Goal: Register for event/course

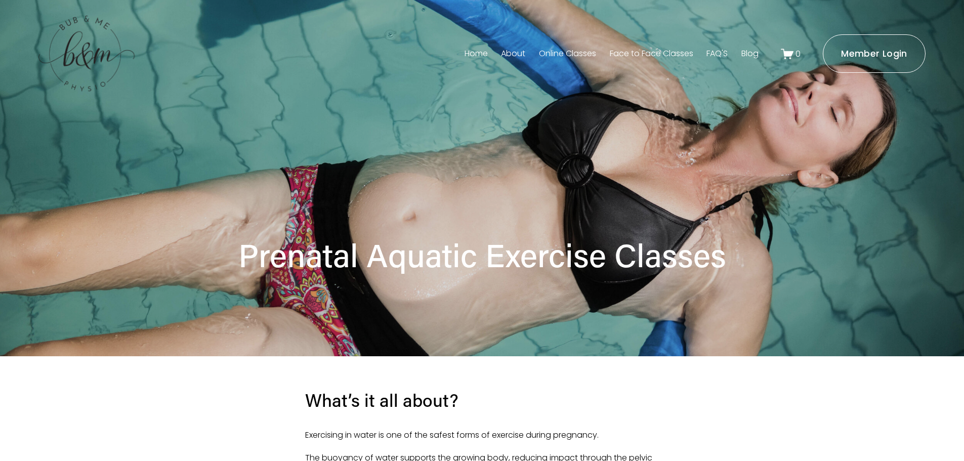
click at [501, 52] on link "About" at bounding box center [513, 54] width 24 height 16
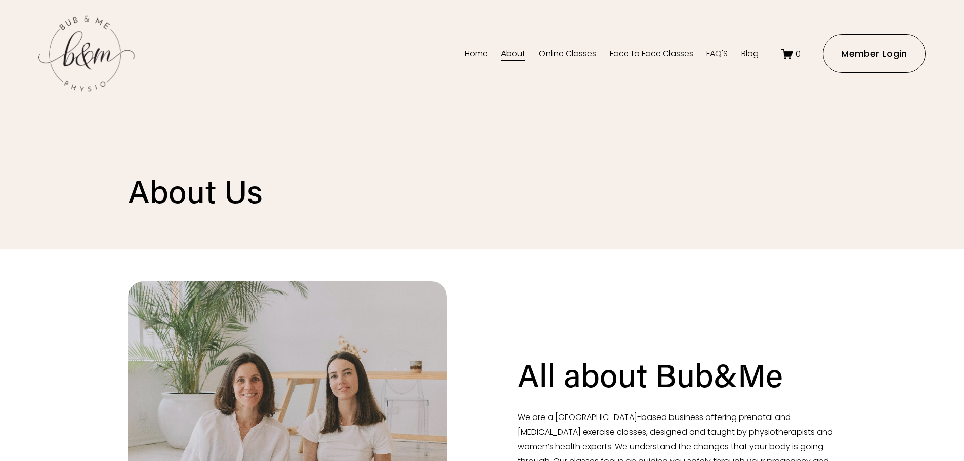
click at [630, 52] on link "Face to Face Classes" at bounding box center [651, 54] width 83 height 16
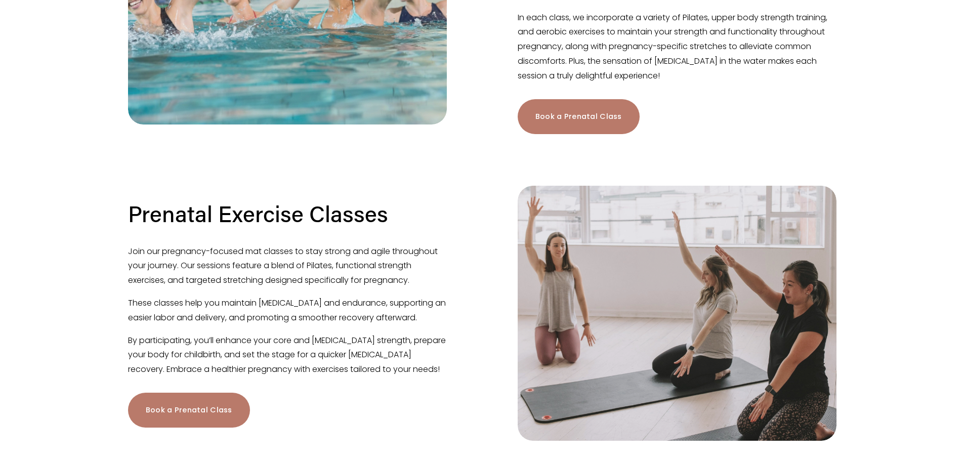
scroll to position [455, 0]
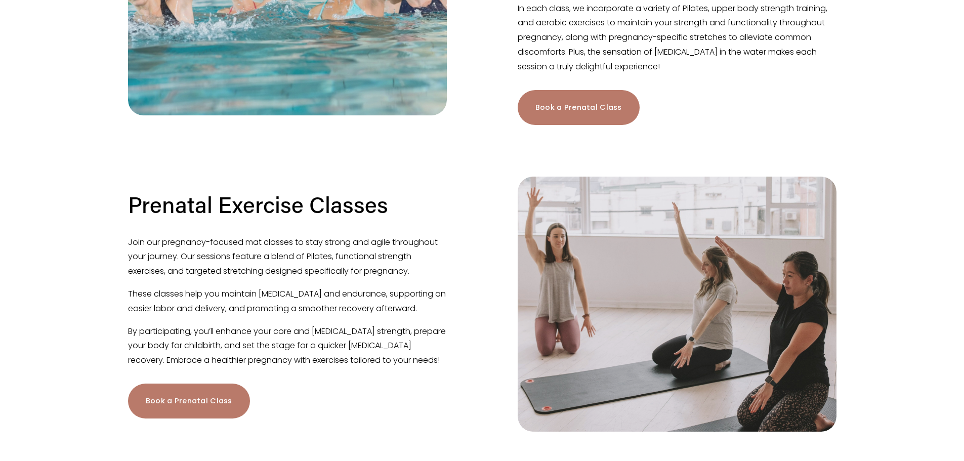
click at [551, 119] on link "Book a Prenatal Class" at bounding box center [579, 107] width 122 height 35
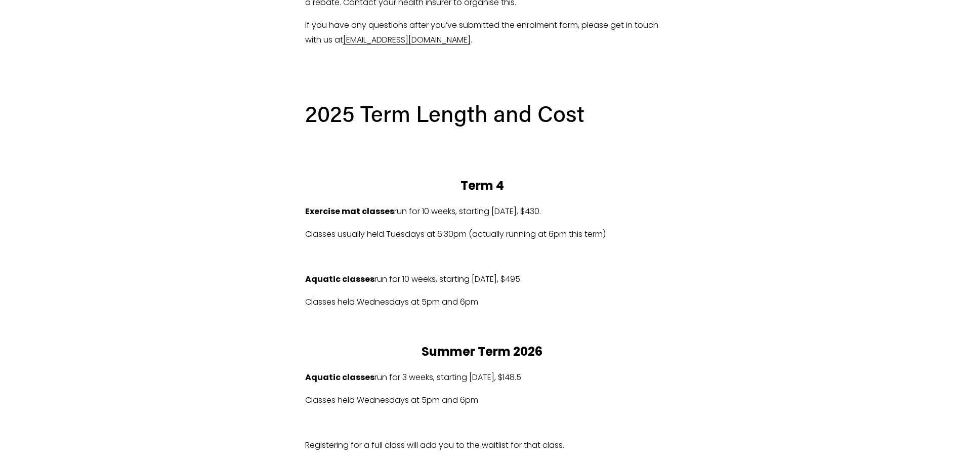
scroll to position [512, 0]
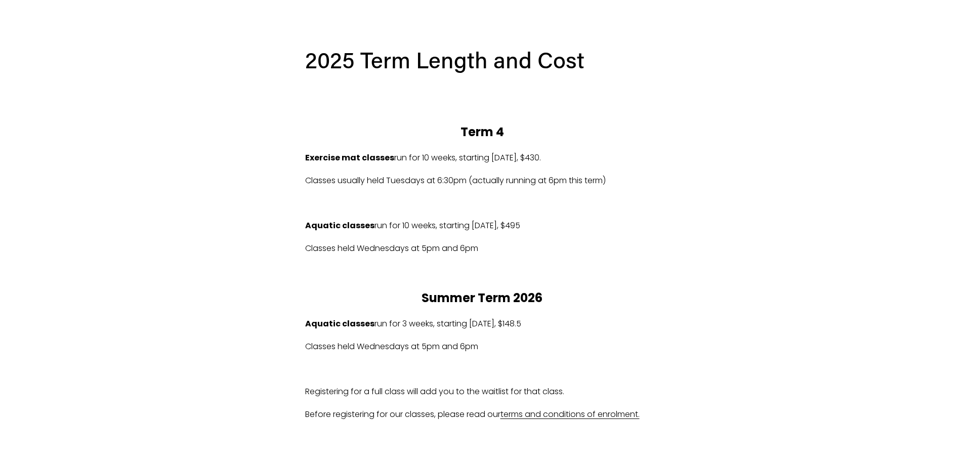
drag, startPoint x: 436, startPoint y: 221, endPoint x: 573, endPoint y: 227, distance: 137.7
click at [573, 227] on p "Aquatic classes run for 10 weeks, starting Wed 15/10/2025, $495" at bounding box center [482, 226] width 354 height 15
click at [499, 250] on p "Classes held Wednesdays at 5pm and 6pm" at bounding box center [482, 248] width 354 height 15
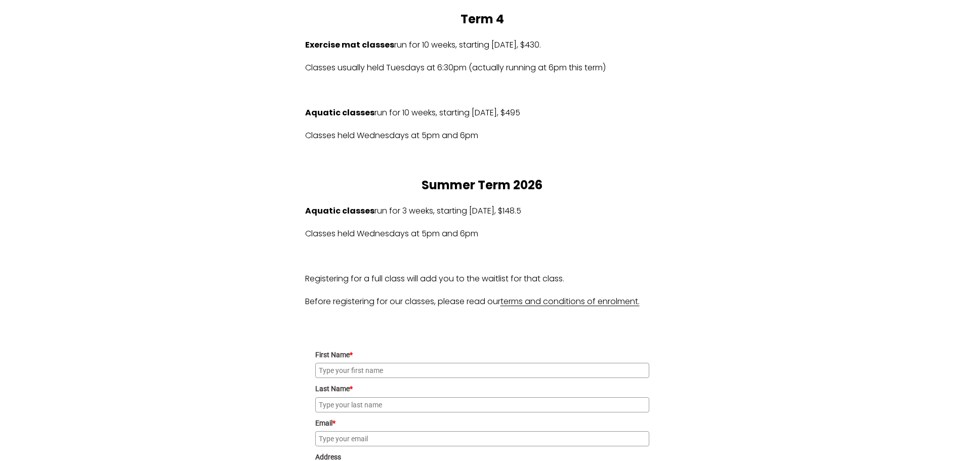
scroll to position [613, 0]
